Goal: Entertainment & Leisure: Consume media (video, audio)

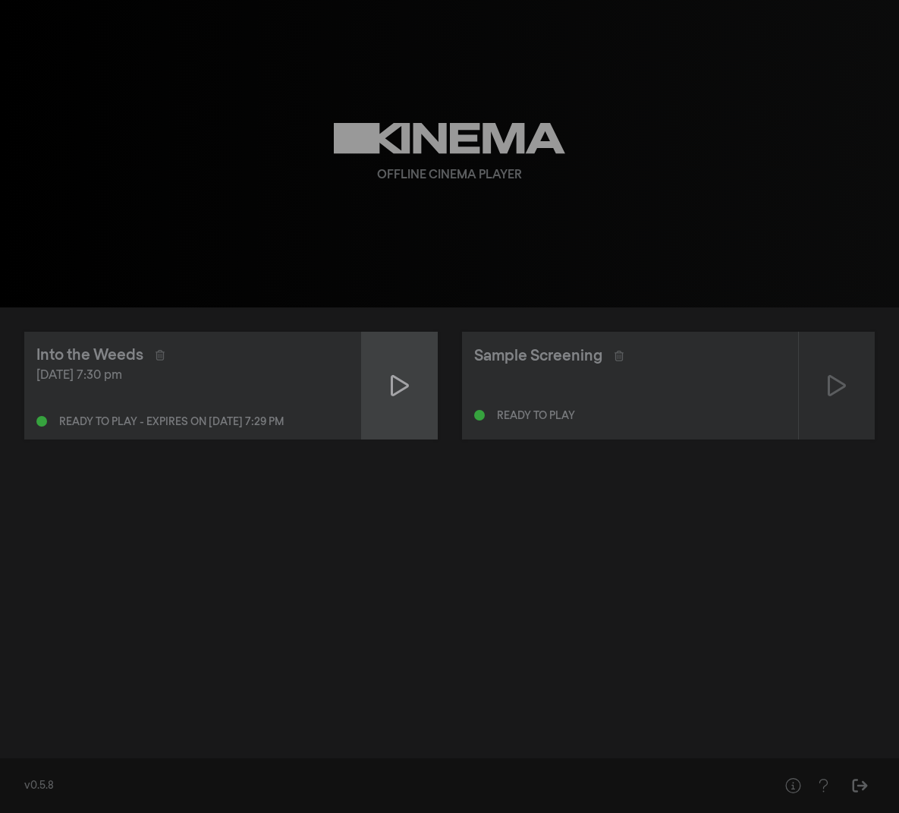
click at [397, 384] on icon at bounding box center [400, 385] width 18 height 24
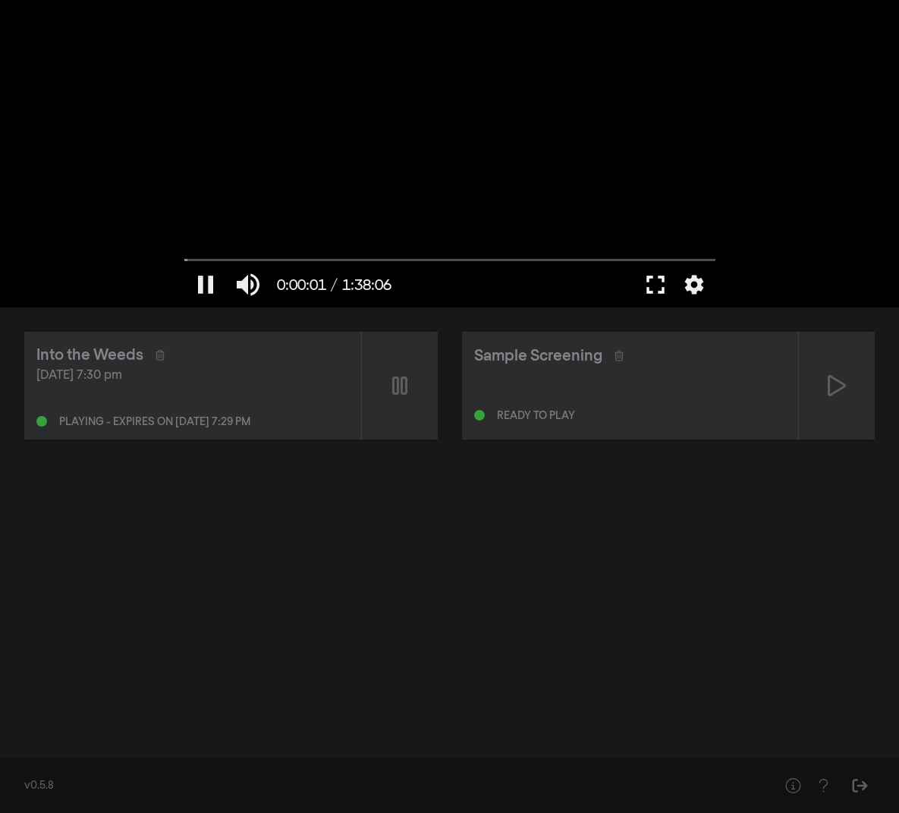
click at [657, 284] on button "fullscreen" at bounding box center [655, 285] width 42 height 46
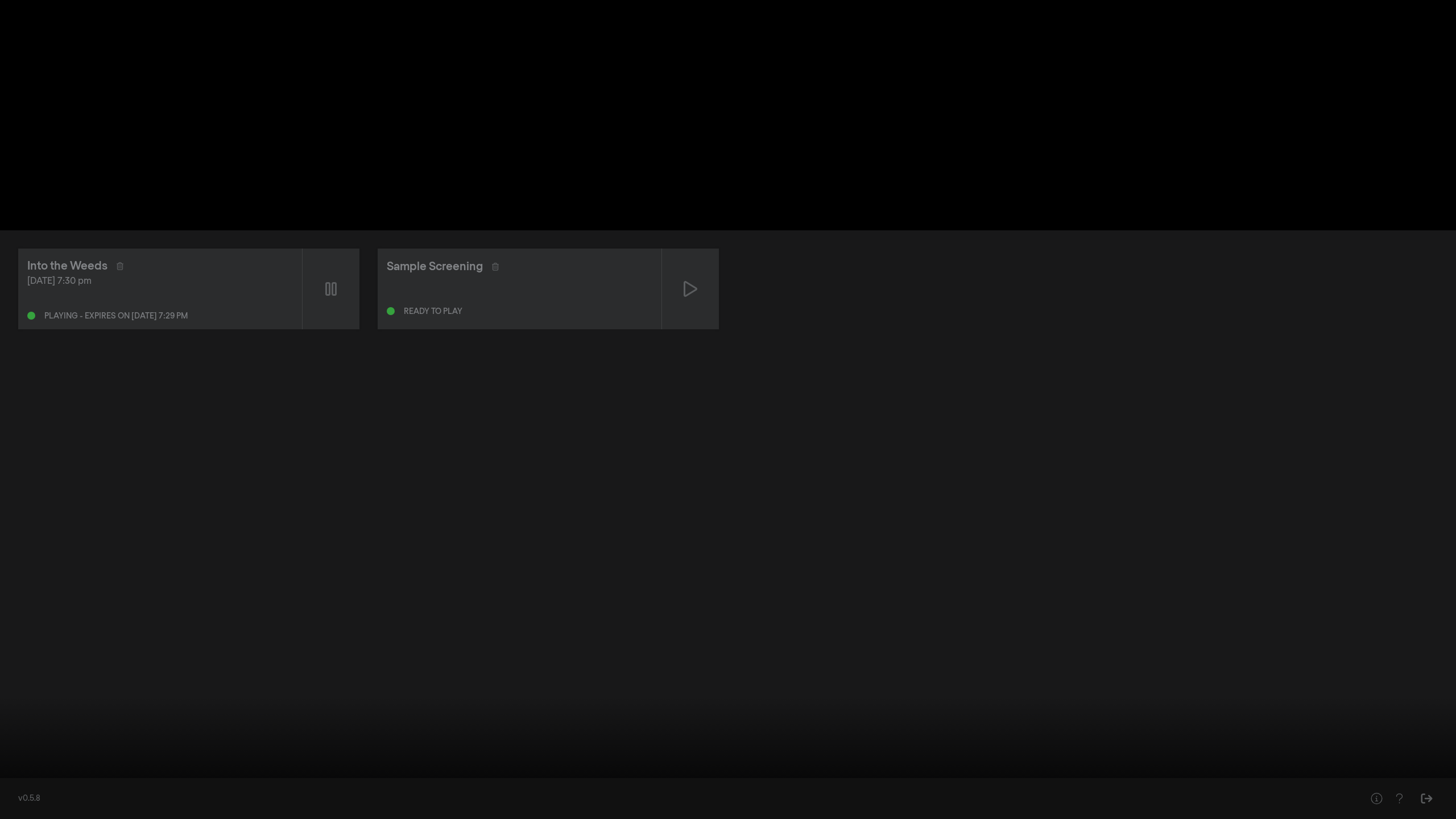
click at [673, 608] on button "settings" at bounding box center [1434, 802] width 26 height 34
click at [673, 608] on label "Captions Off" at bounding box center [1380, 715] width 142 height 22
click at [673, 608] on button "English" at bounding box center [1380, 746] width 142 height 17
click at [673, 608] on button "settings" at bounding box center [1434, 802] width 26 height 34
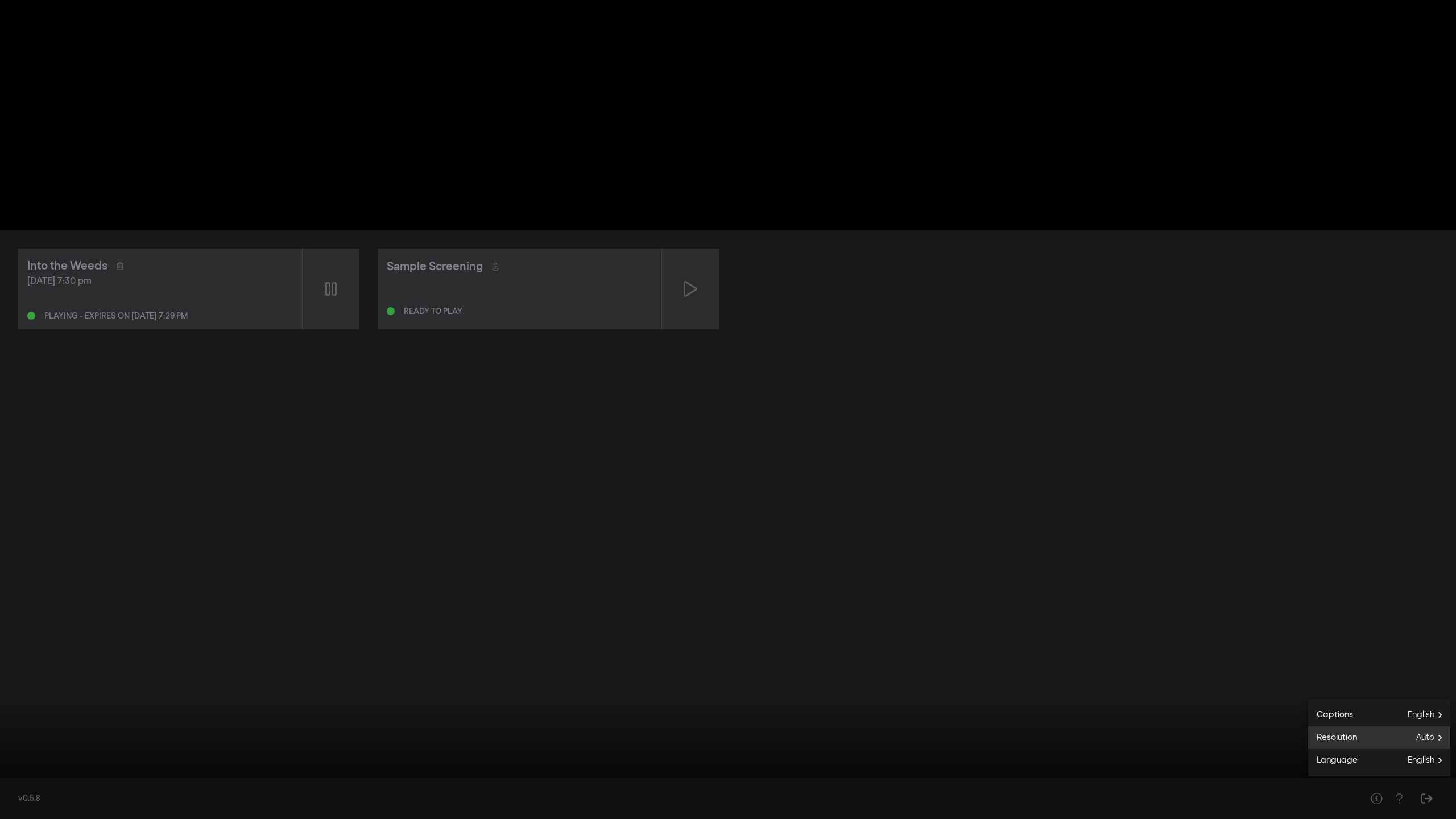
click at [673, 608] on label "Resolution Auto" at bounding box center [1380, 737] width 142 height 22
click at [673, 608] on button "1080p" at bounding box center [1380, 746] width 142 height 17
click at [673, 608] on icon "arrow_back" at bounding box center [1320, 725] width 22 height 11
click at [673, 608] on label "Language English" at bounding box center [1380, 760] width 142 height 22
click at [673, 608] on div at bounding box center [728, 409] width 1456 height 819
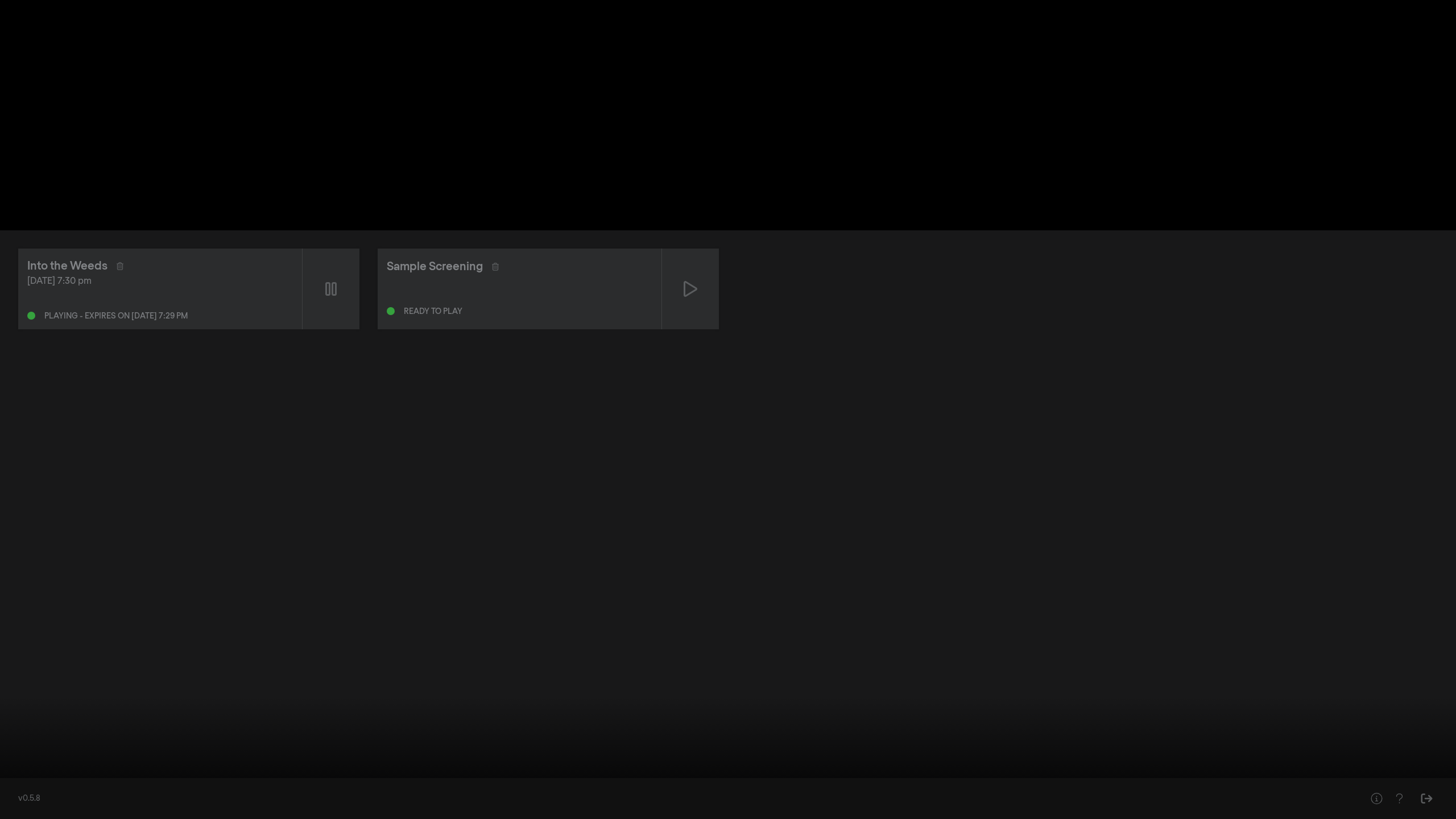
click at [24, 608] on button "pause" at bounding box center [22, 802] width 31 height 34
click at [0, 608] on div "play_arrow 0:00:45 / 1:38:06 volume_up fullscreen_exit settings closed_caption …" at bounding box center [728, 409] width 1456 height 819
drag, startPoint x: 16, startPoint y: 809, endPoint x: 20, endPoint y: 802, distance: 8.1
click at [16, 608] on button "pause" at bounding box center [22, 802] width 31 height 34
drag, startPoint x: 13, startPoint y: 781, endPoint x: 1, endPoint y: 781, distance: 12.0
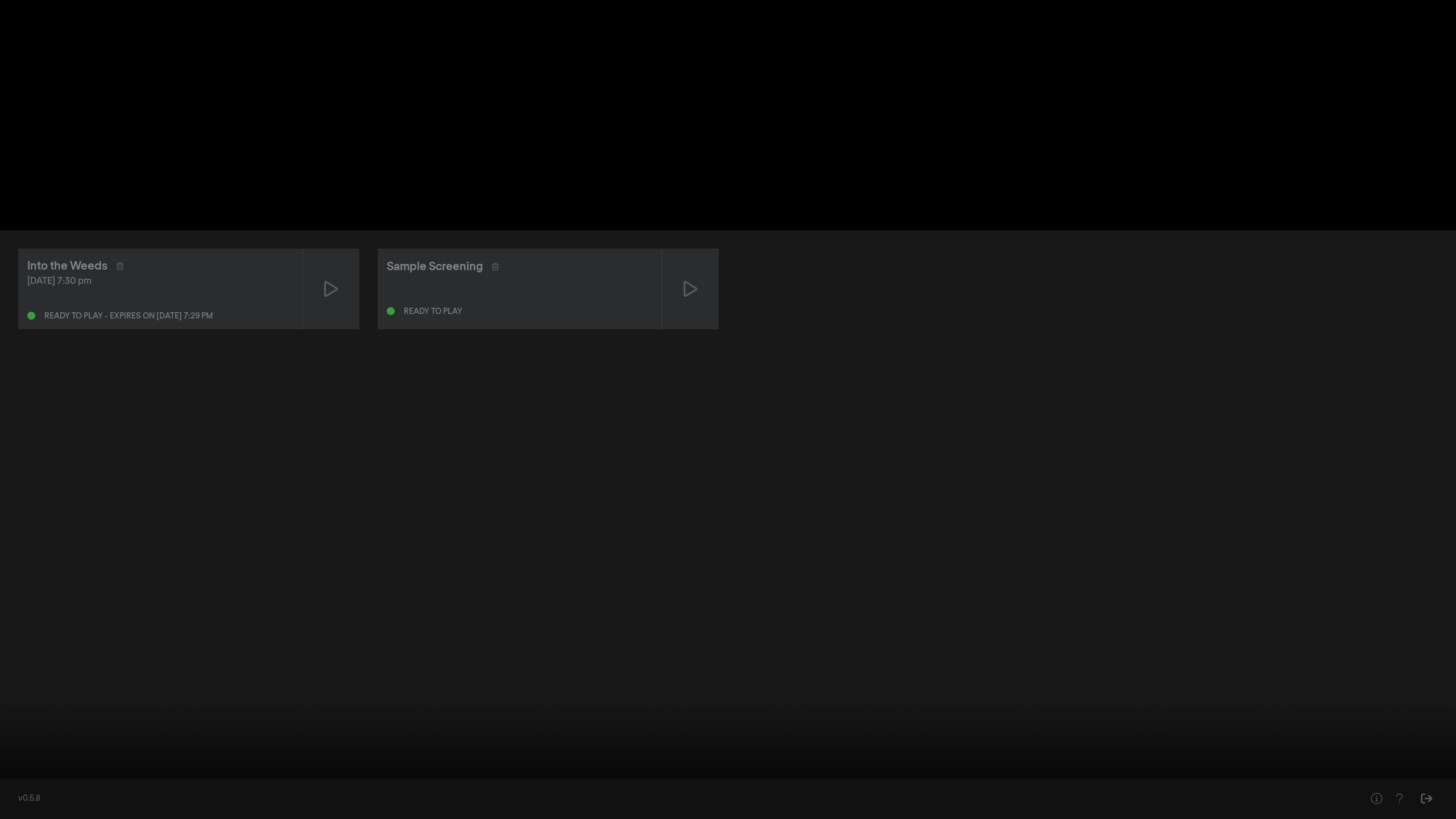
type input "0"
click at [6, 608] on input "Seek" at bounding box center [728, 782] width 1445 height 7
